Goal: Transaction & Acquisition: Purchase product/service

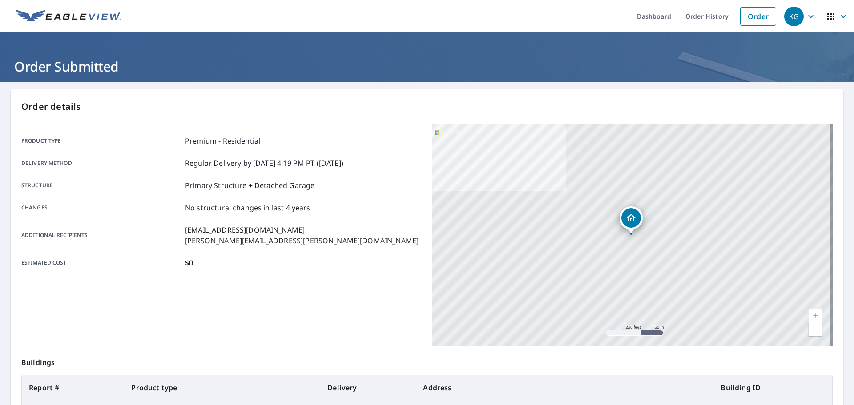
scroll to position [118, 0]
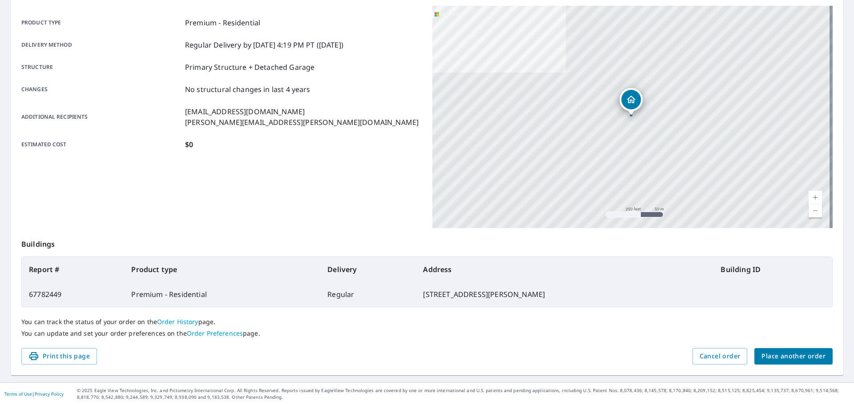
click at [775, 352] on button "Place another order" at bounding box center [794, 356] width 78 height 16
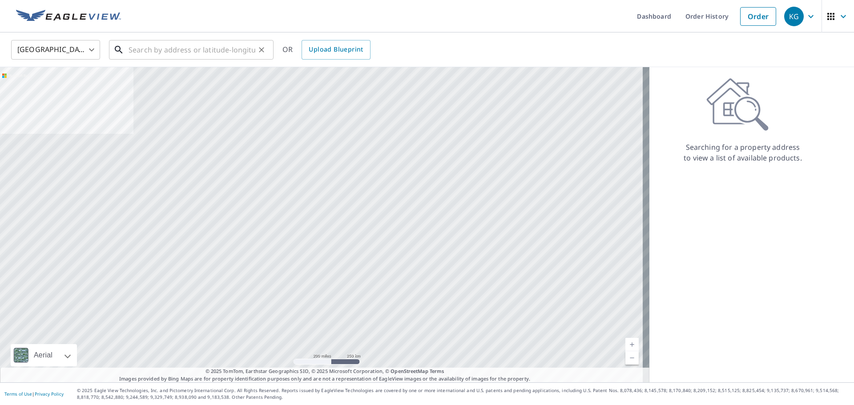
click at [184, 49] on input "text" at bounding box center [192, 49] width 127 height 25
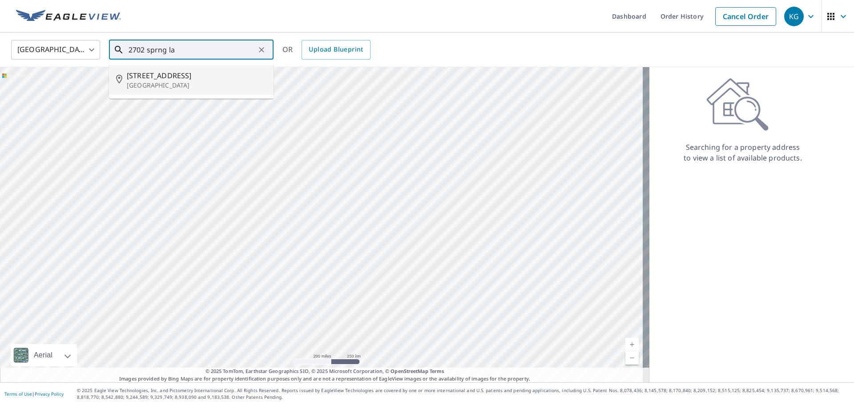
click at [188, 81] on p "[GEOGRAPHIC_DATA]" at bounding box center [197, 85] width 140 height 9
type input "[STREET_ADDRESS][PERSON_NAME]"
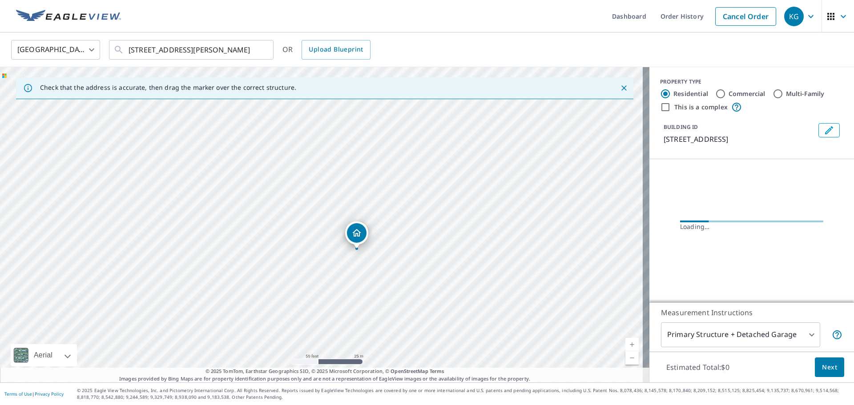
click at [822, 365] on span "Next" at bounding box center [829, 367] width 15 height 11
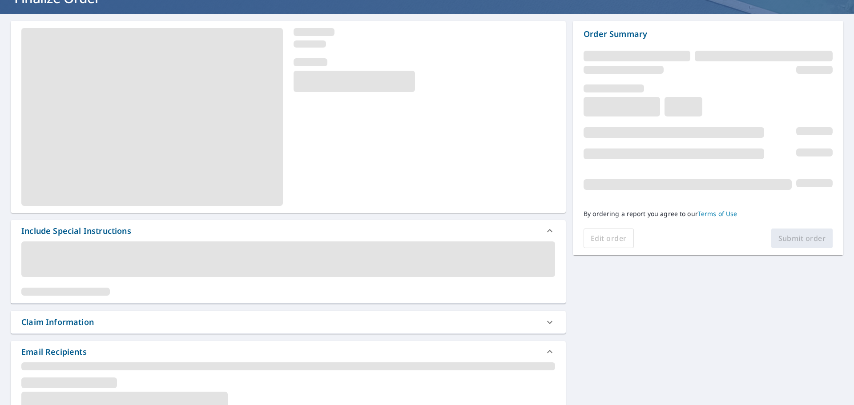
scroll to position [134, 0]
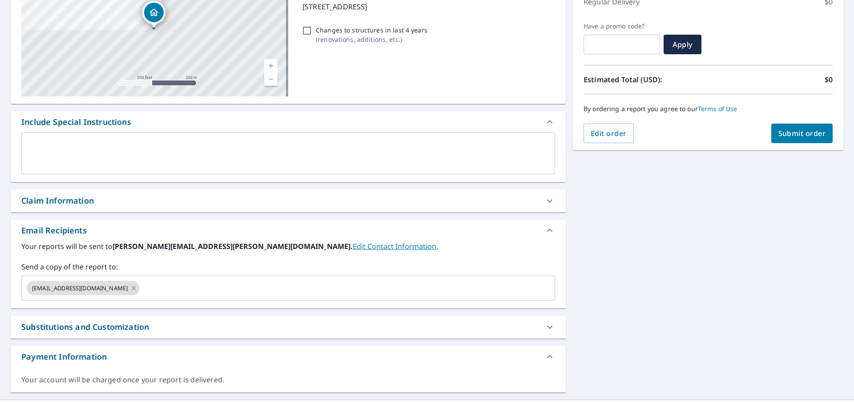
drag, startPoint x: 99, startPoint y: 202, endPoint x: 98, endPoint y: 222, distance: 20.0
click at [99, 202] on div "Claim Information" at bounding box center [280, 201] width 518 height 12
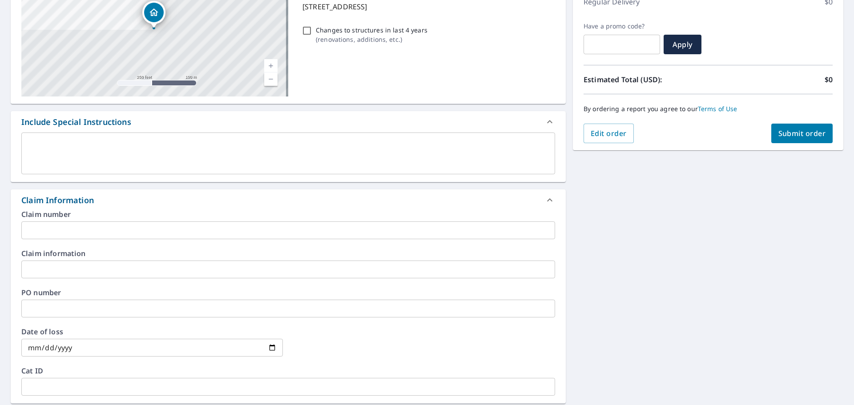
click at [98, 222] on input "text" at bounding box center [288, 231] width 534 height 18
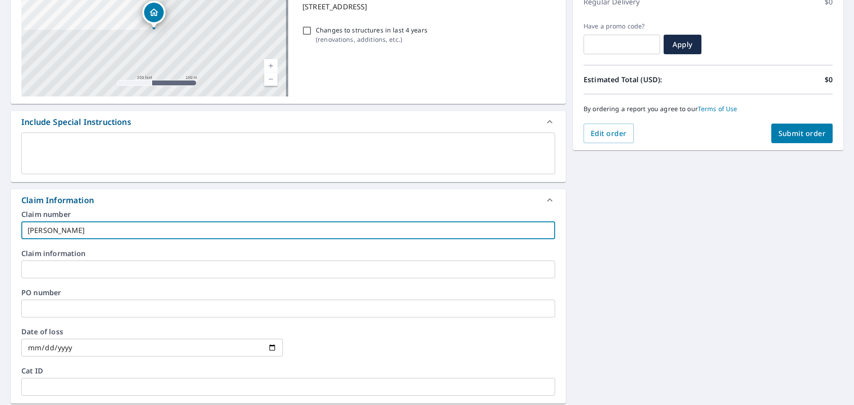
type input "[PERSON_NAME] b-[PERSON_NAME]"
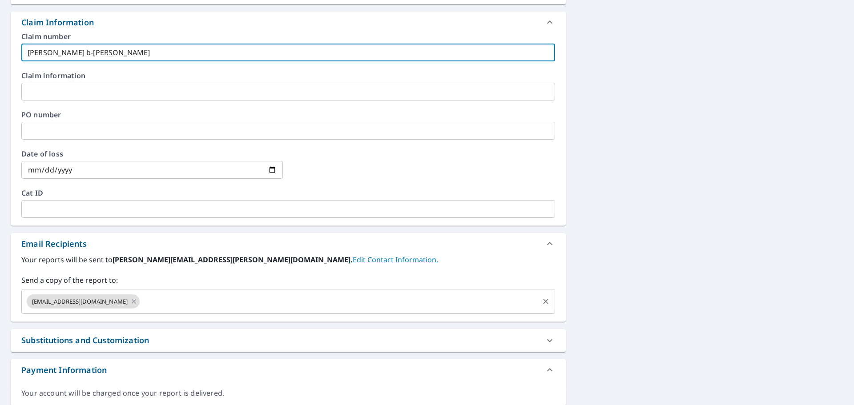
click at [164, 290] on div "[EMAIL_ADDRESS][DOMAIN_NAME] ​" at bounding box center [288, 301] width 534 height 25
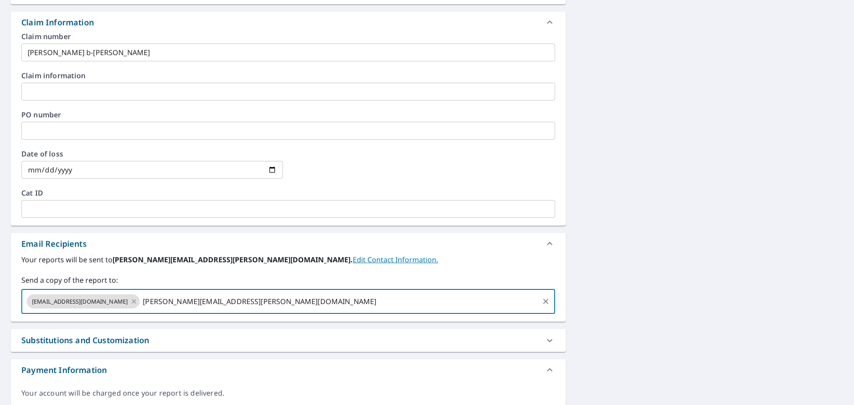
type input "[PERSON_NAME][EMAIL_ADDRESS][PERSON_NAME][DOMAIN_NAME]"
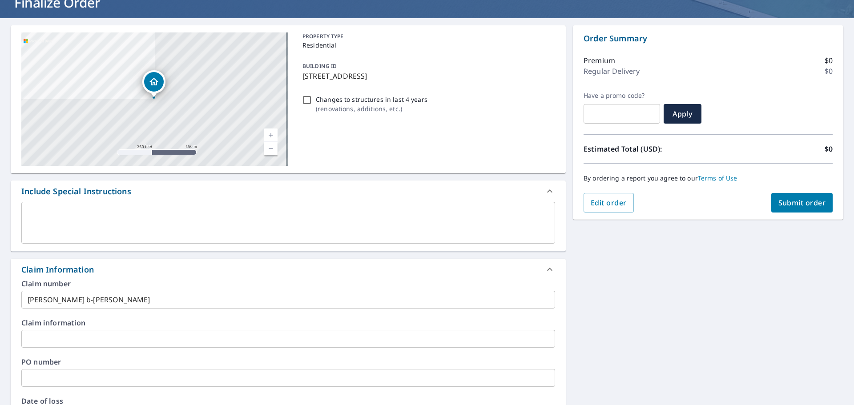
scroll to position [45, 0]
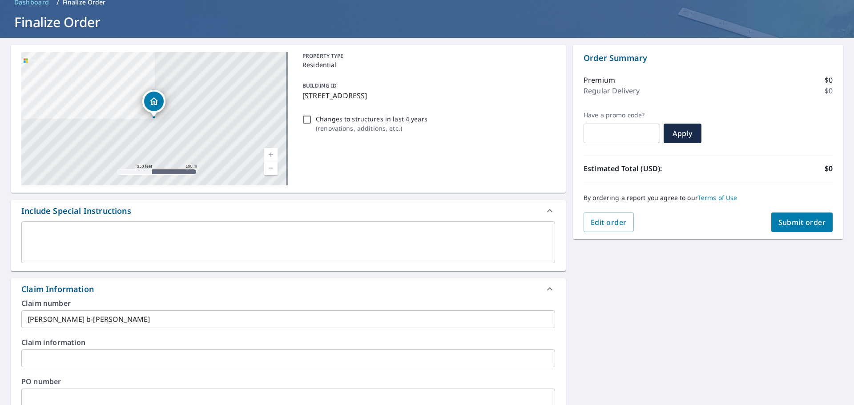
click at [783, 223] on span "Submit order" at bounding box center [803, 223] width 48 height 10
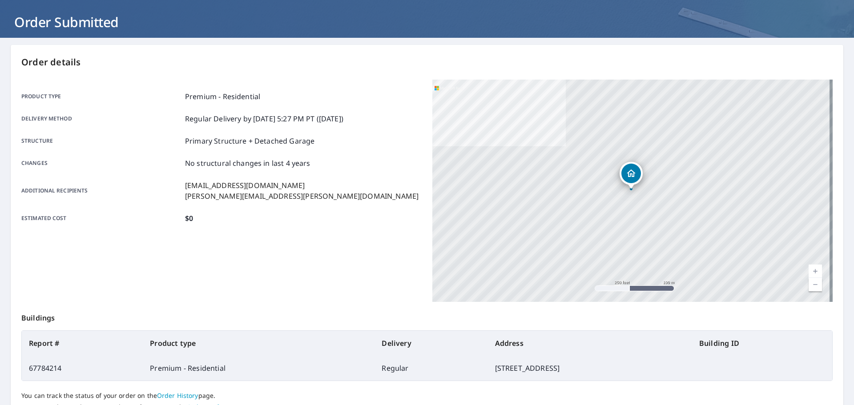
scroll to position [118, 0]
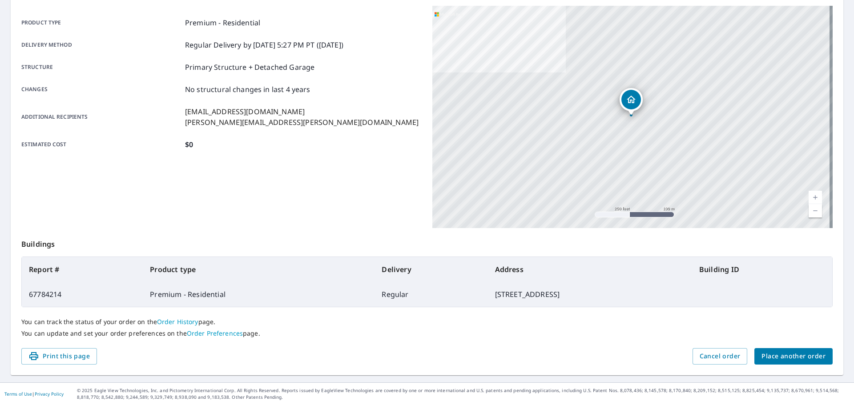
click at [778, 360] on span "Place another order" at bounding box center [794, 356] width 64 height 11
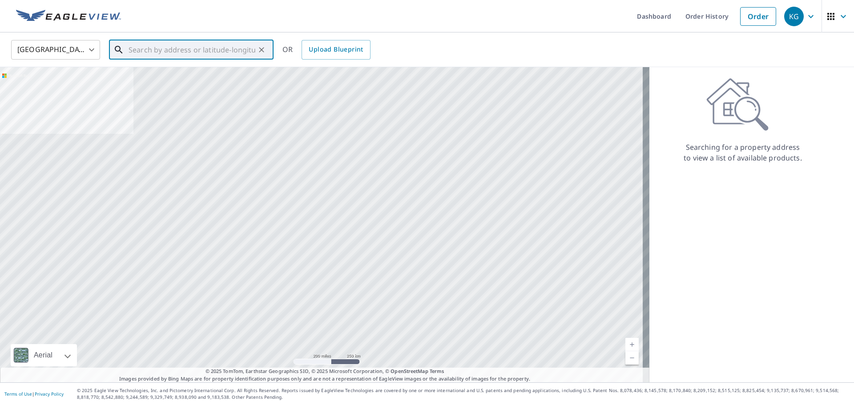
click at [169, 46] on input "text" at bounding box center [192, 49] width 127 height 25
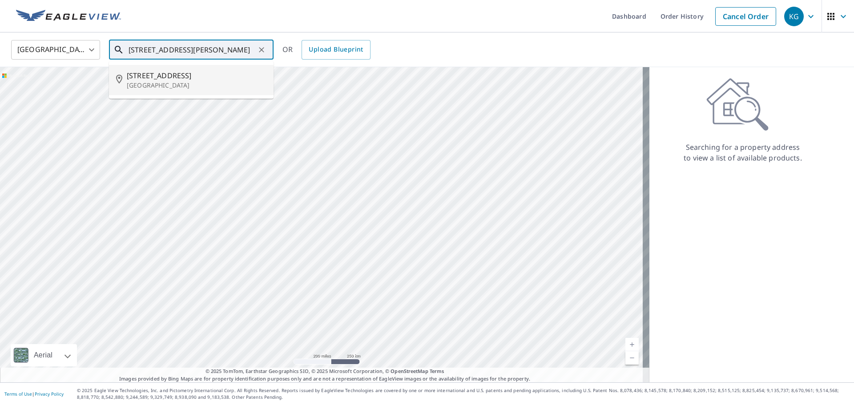
click at [129, 76] on span "[STREET_ADDRESS]" at bounding box center [197, 75] width 140 height 11
type input "[STREET_ADDRESS][PERSON_NAME]"
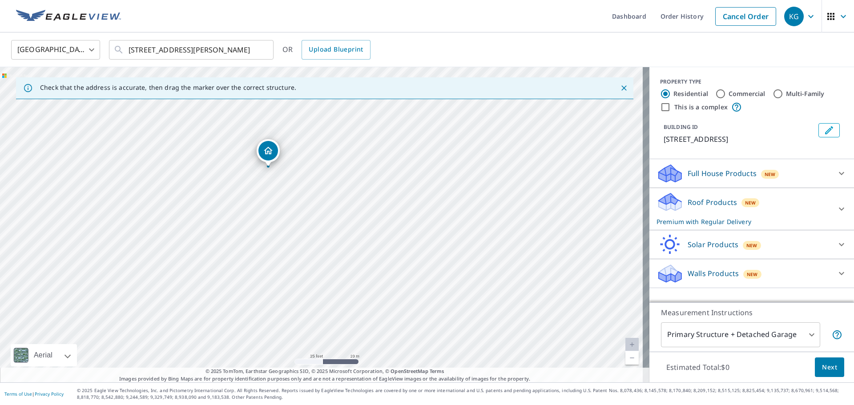
click at [797, 358] on div "Estimated Total: $0 Next" at bounding box center [752, 367] width 205 height 31
click at [822, 356] on div "Estimated Total: $0 Next" at bounding box center [752, 367] width 205 height 31
click at [822, 362] on span "Next" at bounding box center [829, 367] width 15 height 11
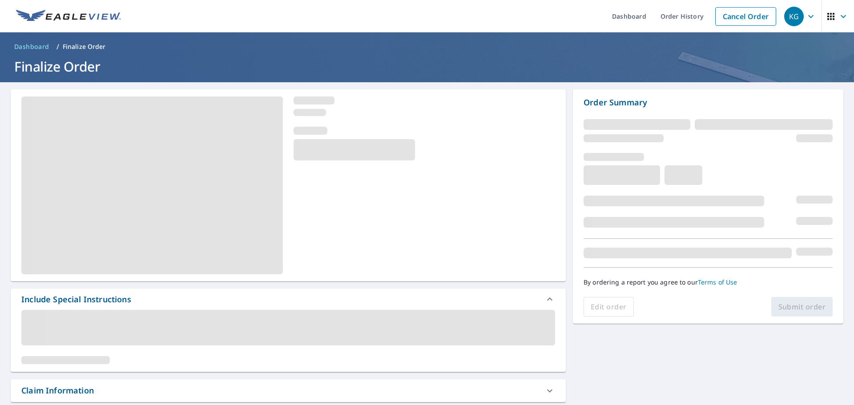
scroll to position [134, 0]
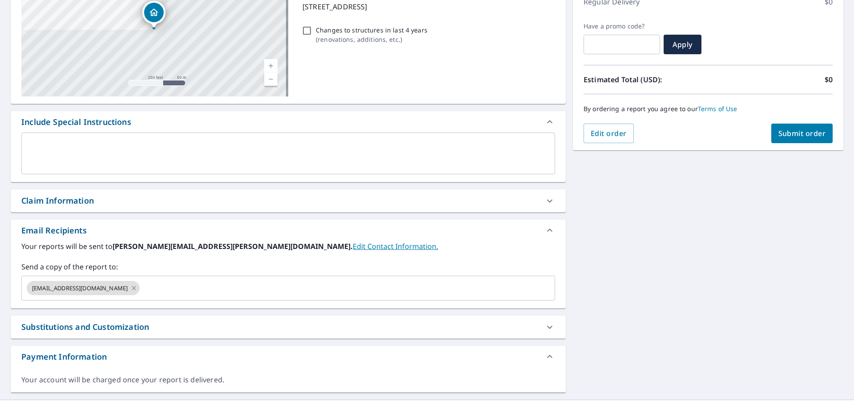
drag, startPoint x: 113, startPoint y: 199, endPoint x: 120, endPoint y: 225, distance: 26.8
click at [113, 199] on div "Claim Information" at bounding box center [280, 201] width 518 height 12
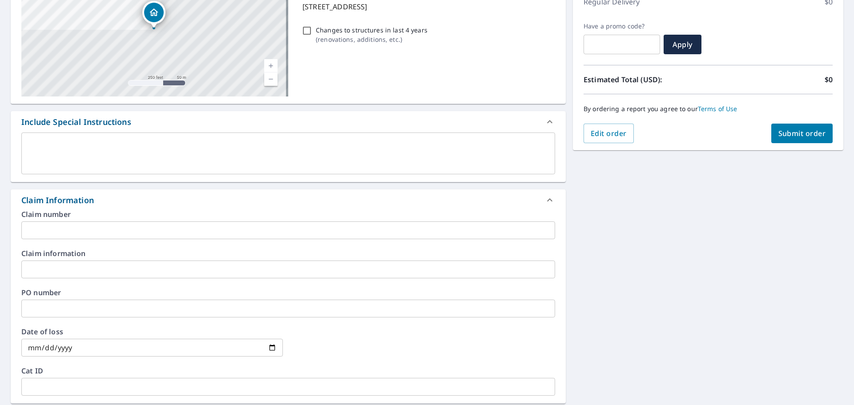
click at [121, 225] on input "text" at bounding box center [288, 231] width 534 height 18
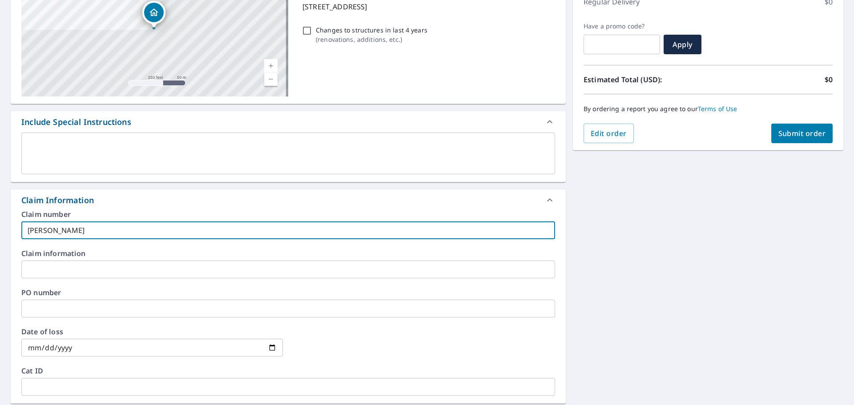
type input "[PERSON_NAME]-vs"
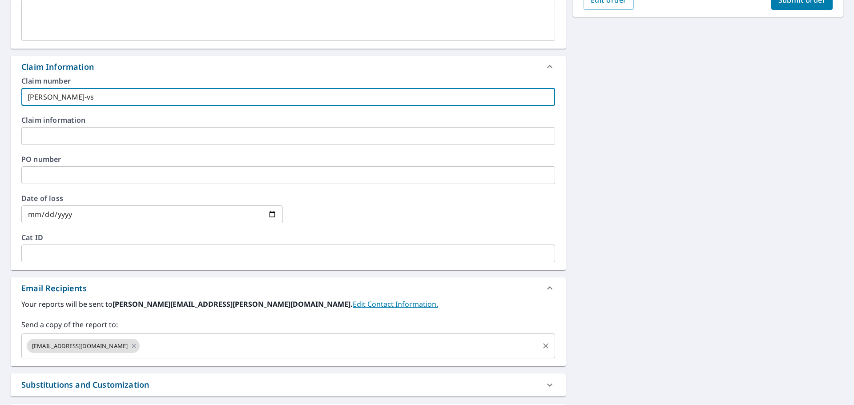
click at [198, 333] on div "Send a copy of the report to: [EMAIL_ADDRESS][DOMAIN_NAME] ​" at bounding box center [288, 339] width 534 height 39
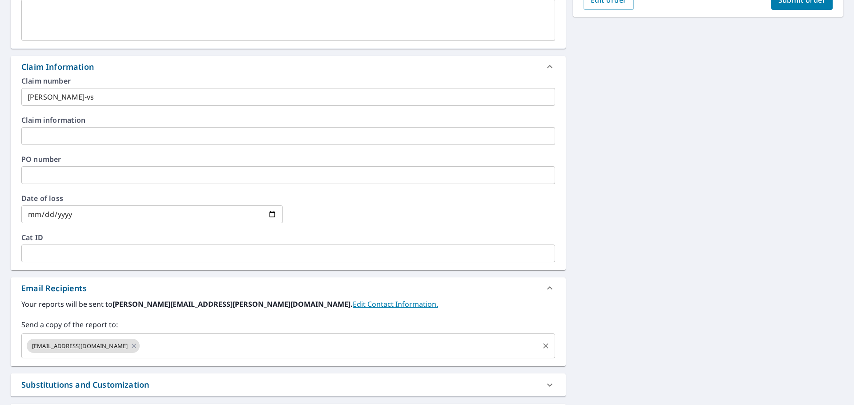
click at [195, 335] on div "[EMAIL_ADDRESS][DOMAIN_NAME] ​" at bounding box center [288, 346] width 534 height 25
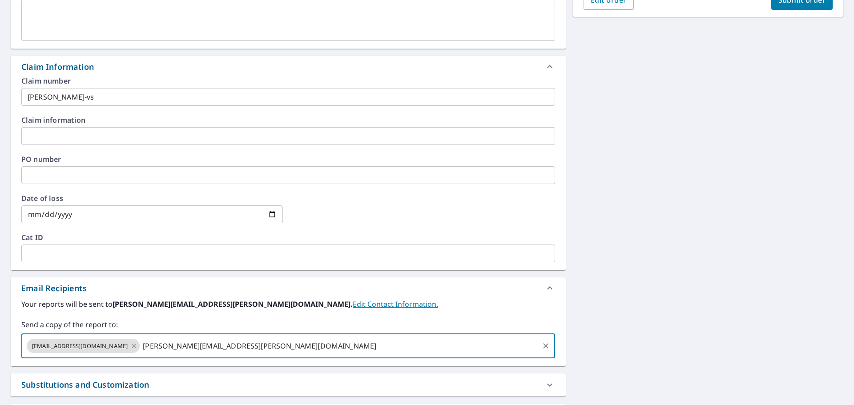
type input "[PERSON_NAME][EMAIL_ADDRESS][PERSON_NAME][DOMAIN_NAME]"
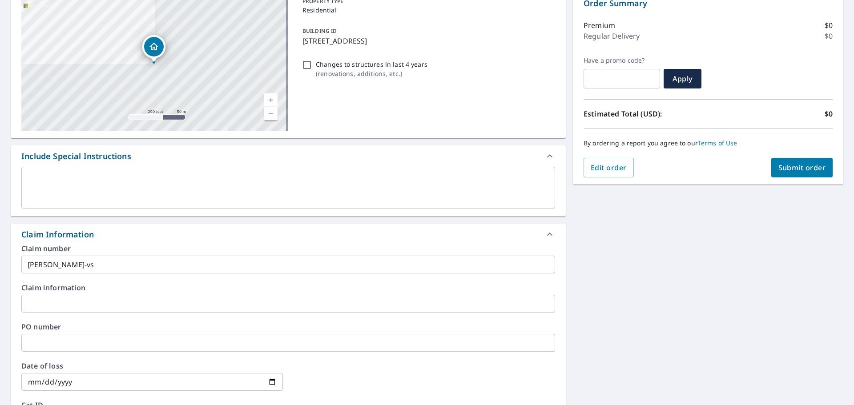
scroll to position [45, 0]
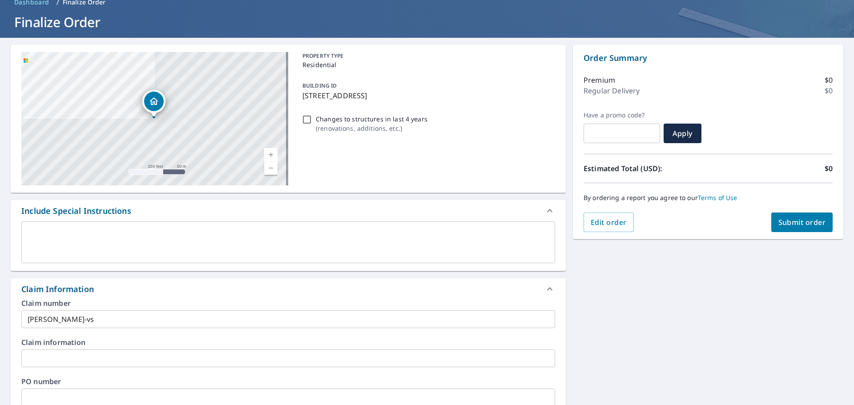
click at [799, 224] on span "Submit order" at bounding box center [803, 223] width 48 height 10
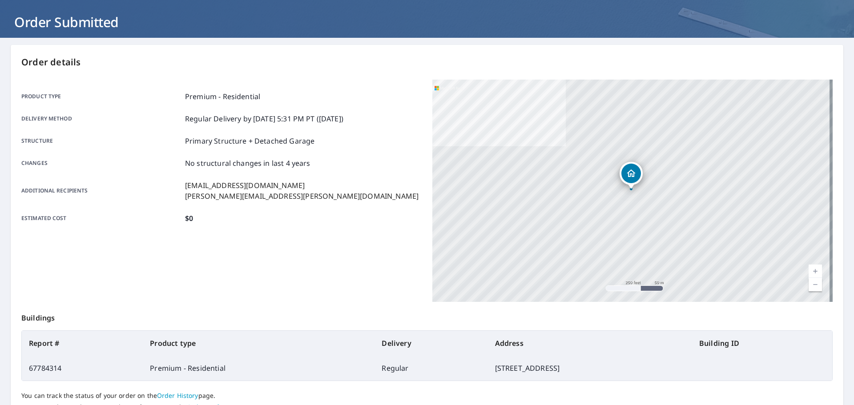
scroll to position [118, 0]
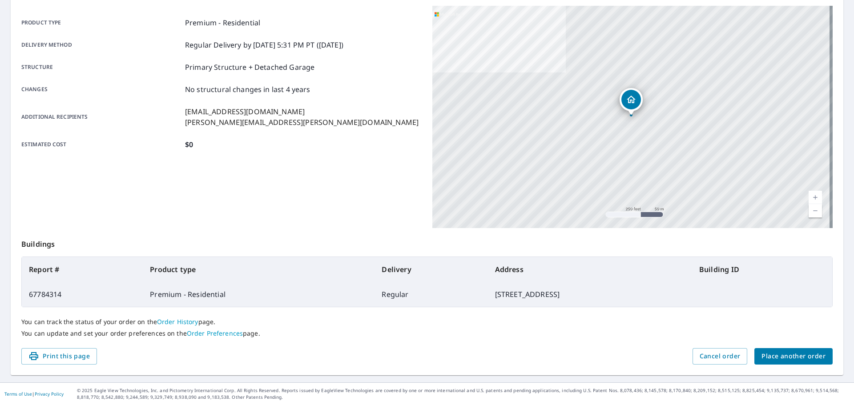
click at [758, 342] on div "You can track the status of your order on the Order History page. You can updat…" at bounding box center [427, 328] width 812 height 41
click at [766, 350] on button "Place another order" at bounding box center [794, 356] width 78 height 16
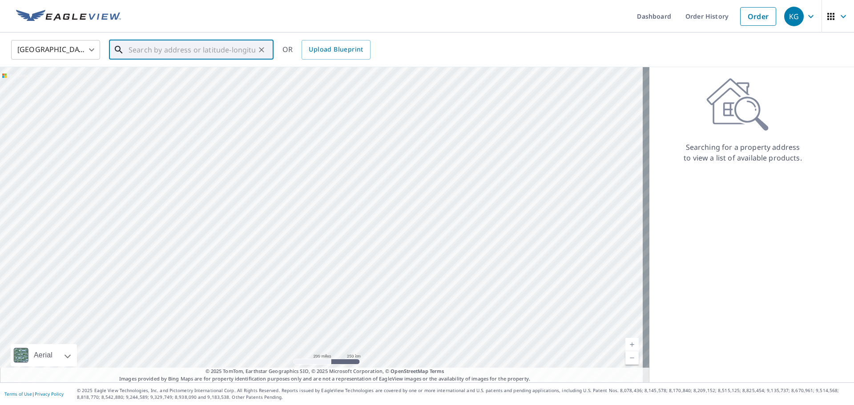
click at [162, 37] on input "text" at bounding box center [192, 49] width 127 height 25
click at [159, 48] on input "text" at bounding box center [192, 49] width 127 height 25
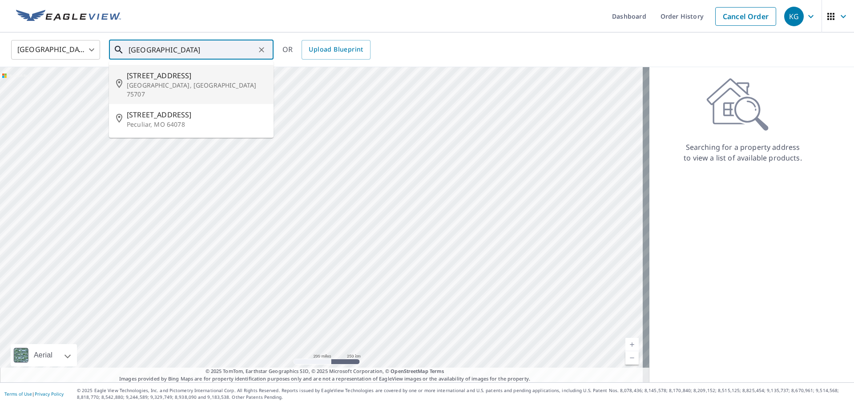
click at [151, 84] on p "[GEOGRAPHIC_DATA], [GEOGRAPHIC_DATA] 75707" at bounding box center [197, 90] width 140 height 18
type input "[STREET_ADDRESS]"
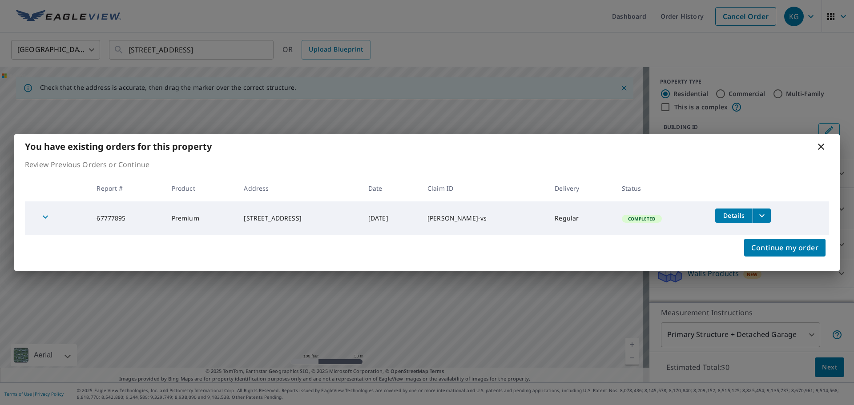
click at [821, 147] on icon at bounding box center [821, 147] width 6 height 6
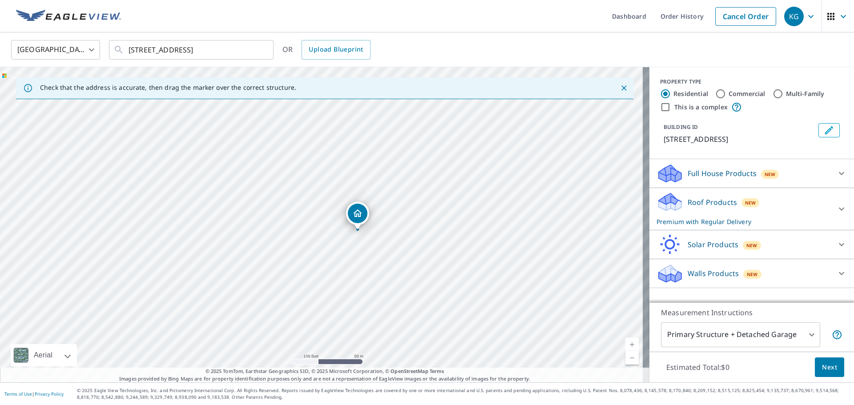
drag, startPoint x: 447, startPoint y: 262, endPoint x: 457, endPoint y: 239, distance: 24.3
click at [457, 239] on div "[STREET_ADDRESS]" at bounding box center [325, 225] width 650 height 316
drag, startPoint x: 345, startPoint y: 249, endPoint x: 343, endPoint y: 296, distance: 47.2
click at [343, 296] on div "[STREET_ADDRESS]" at bounding box center [325, 225] width 650 height 316
drag, startPoint x: 384, startPoint y: 301, endPoint x: 404, endPoint y: 267, distance: 38.9
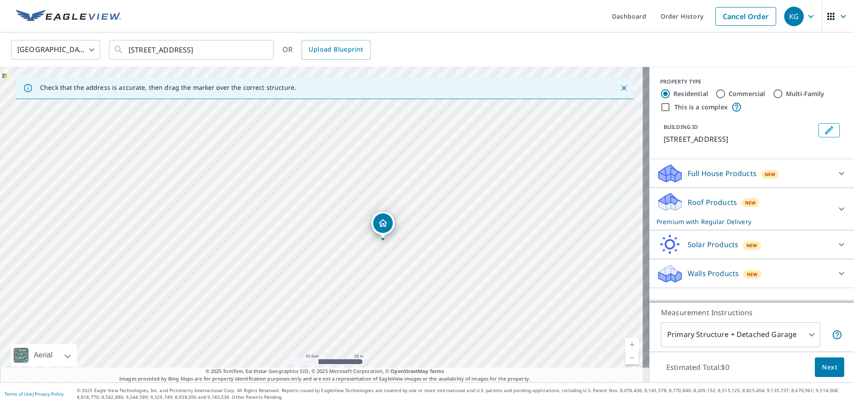
click at [404, 267] on div "[STREET_ADDRESS]" at bounding box center [325, 225] width 650 height 316
drag, startPoint x: 370, startPoint y: 279, endPoint x: 390, endPoint y: 243, distance: 41.2
click at [390, 243] on div "[STREET_ADDRESS]" at bounding box center [325, 225] width 650 height 316
drag, startPoint x: 391, startPoint y: 280, endPoint x: 397, endPoint y: 268, distance: 13.6
click at [397, 268] on div "[STREET_ADDRESS]" at bounding box center [325, 225] width 650 height 316
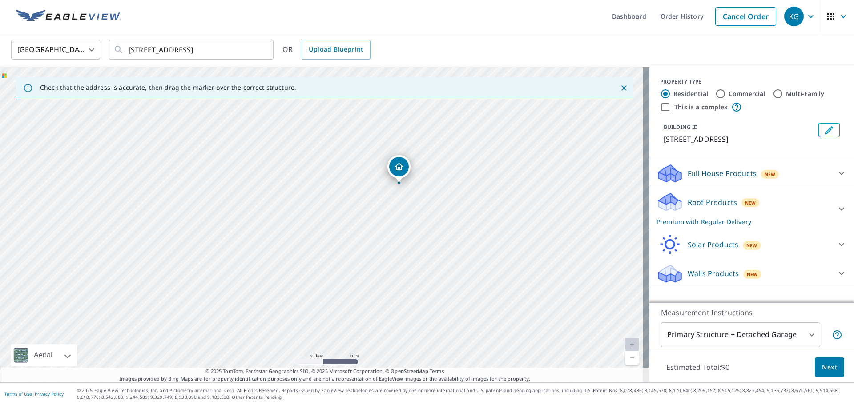
drag, startPoint x: 389, startPoint y: 234, endPoint x: 358, endPoint y: 287, distance: 61.4
click at [358, 287] on div "[STREET_ADDRESS]" at bounding box center [325, 225] width 650 height 316
drag, startPoint x: 359, startPoint y: 276, endPoint x: 371, endPoint y: 243, distance: 35.9
click at [371, 243] on div "[STREET_ADDRESS]" at bounding box center [325, 225] width 650 height 316
drag, startPoint x: 354, startPoint y: 312, endPoint x: 370, endPoint y: 273, distance: 41.7
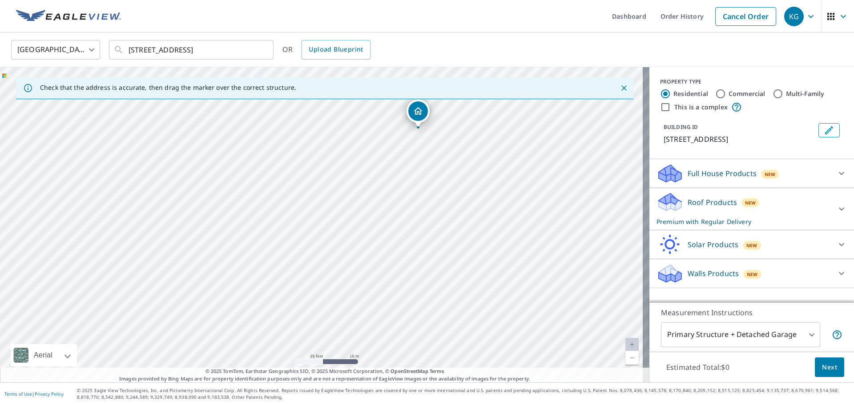
click at [370, 273] on div "[STREET_ADDRESS]" at bounding box center [325, 225] width 650 height 316
drag, startPoint x: 423, startPoint y: 115, endPoint x: 353, endPoint y: 279, distance: 178.9
click at [723, 179] on p "Full House Products" at bounding box center [722, 173] width 69 height 11
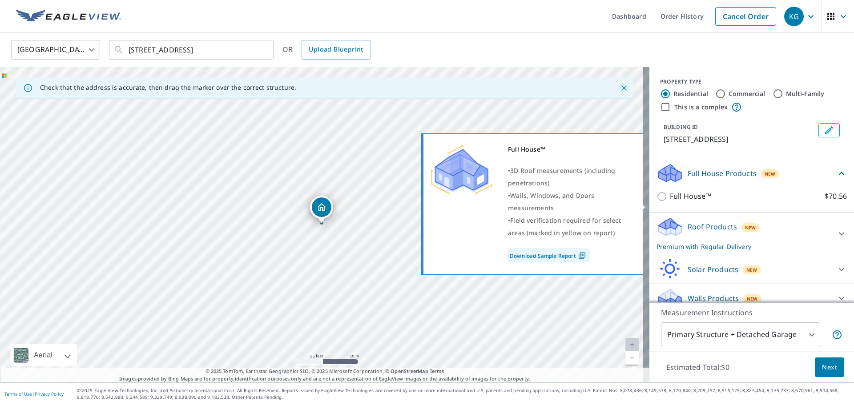
scroll to position [21, 0]
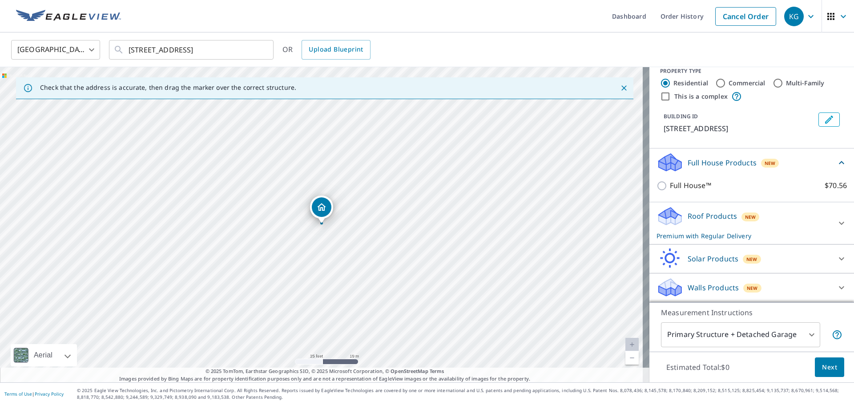
click at [674, 235] on p "Premium with Regular Delivery" at bounding box center [744, 235] width 174 height 9
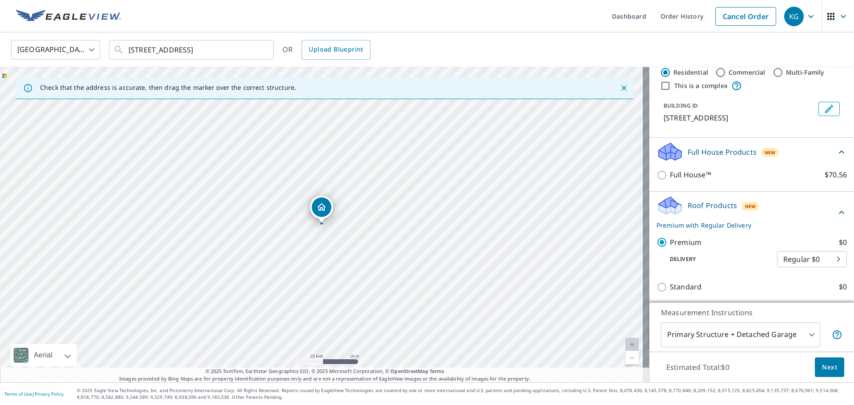
click at [739, 339] on body "KG KG Dashboard Order History Cancel Order KG [GEOGRAPHIC_DATA] [GEOGRAPHIC_DAT…" at bounding box center [427, 202] width 854 height 405
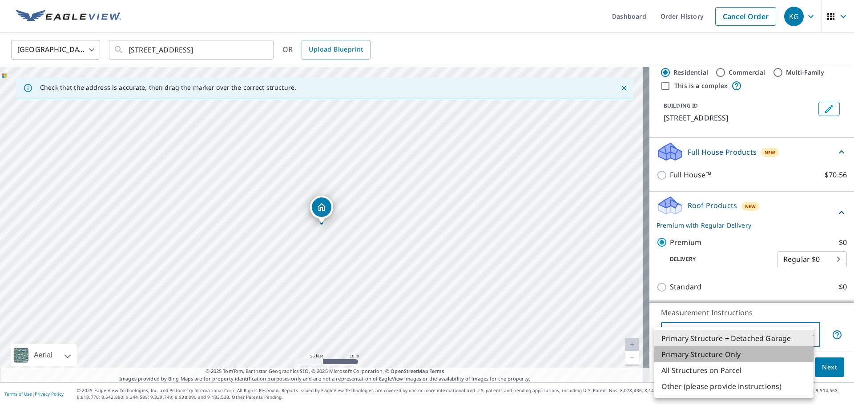
click at [716, 352] on li "Primary Structure Only" at bounding box center [734, 355] width 159 height 16
type input "2"
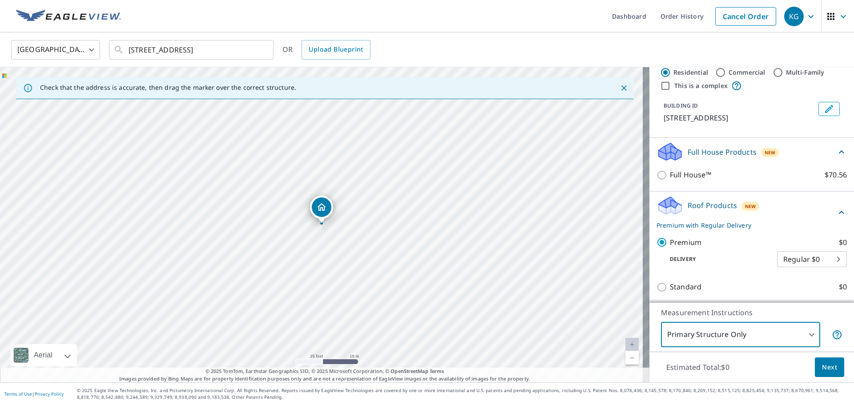
click at [815, 363] on button "Next" at bounding box center [829, 368] width 29 height 20
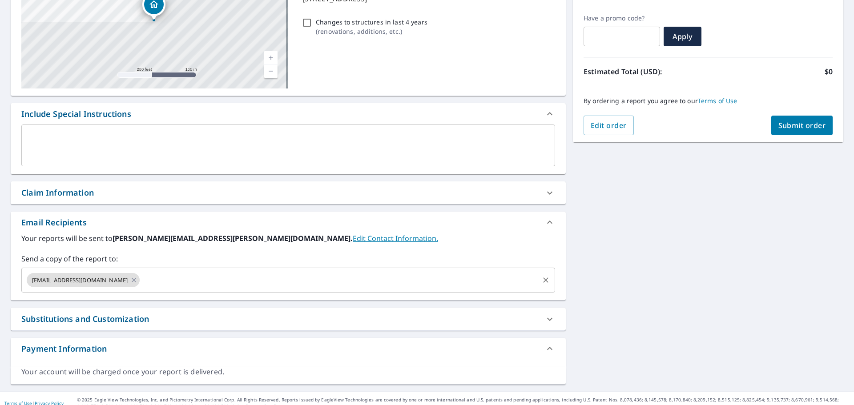
scroll to position [151, 0]
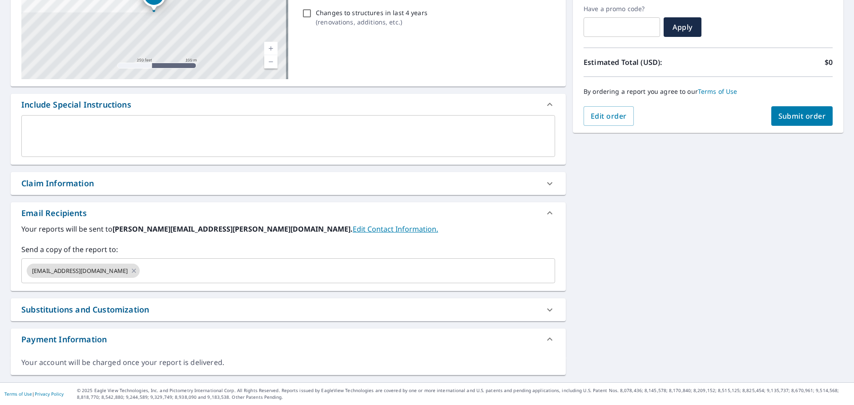
click at [172, 194] on div "Claim Information" at bounding box center [288, 183] width 555 height 23
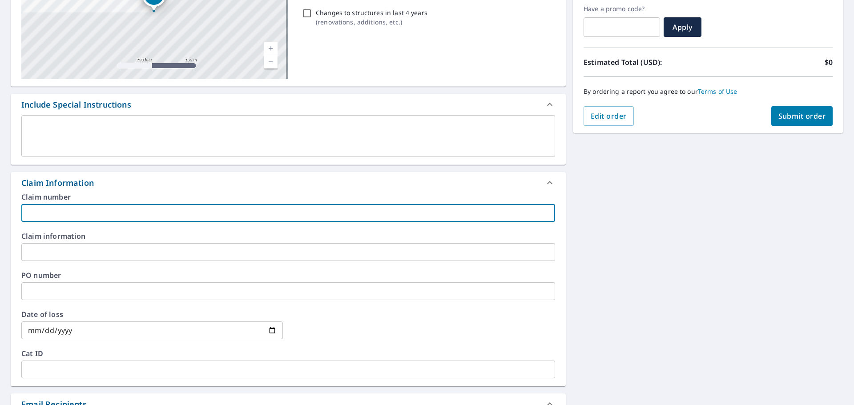
click at [165, 212] on input "text" at bounding box center [288, 213] width 534 height 18
type input "[PERSON_NAME]-vs"
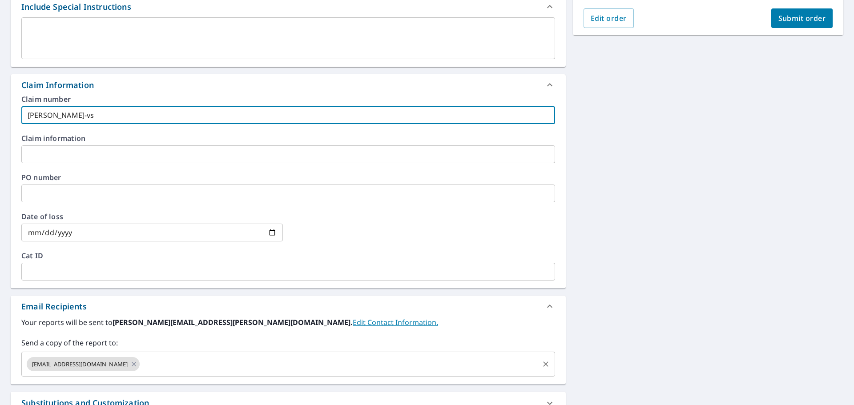
scroll to position [329, 0]
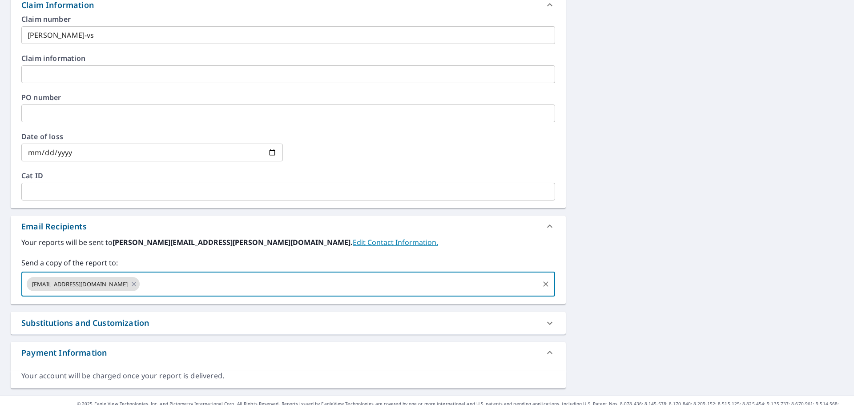
click at [146, 280] on input "text" at bounding box center [339, 284] width 397 height 17
type input "[PERSON_NAME][EMAIL_ADDRESS][PERSON_NAME][DOMAIN_NAME]"
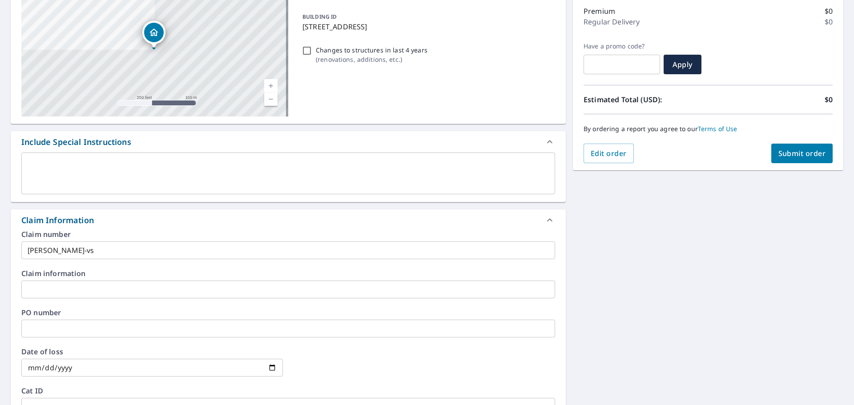
scroll to position [106, 0]
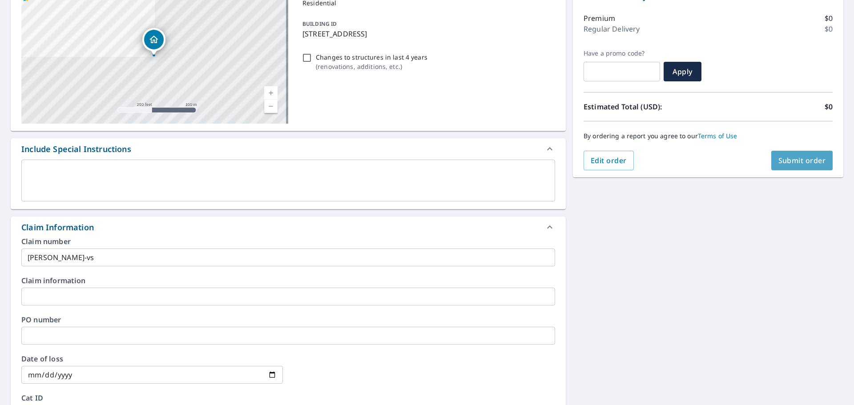
click at [803, 158] on span "Submit order" at bounding box center [803, 161] width 48 height 10
